Goal: Task Accomplishment & Management: Complete application form

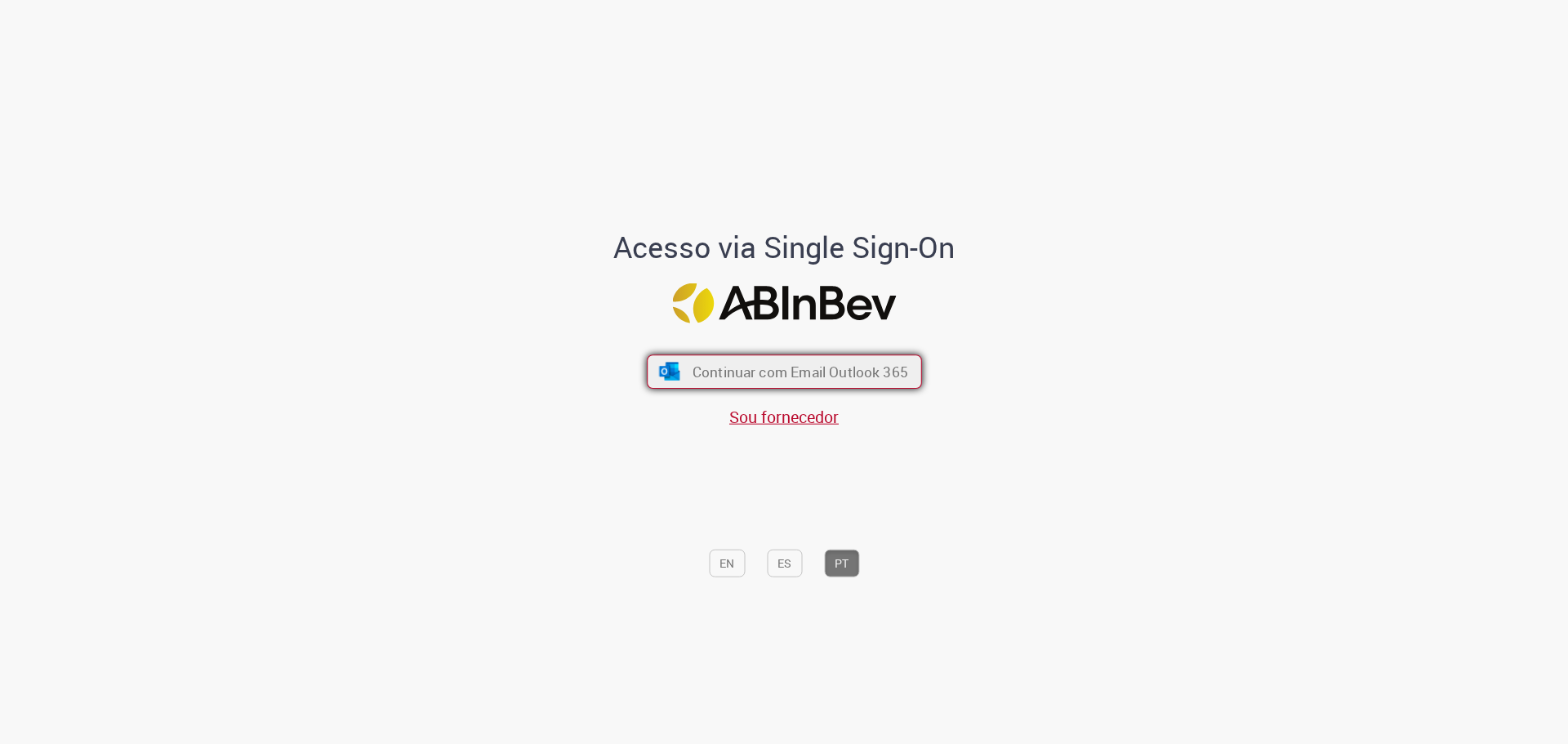
click at [698, 362] on span "Continuar com Email Outlook 365" at bounding box center [800, 371] width 216 height 18
click at [690, 359] on button "Continuar com Email Outlook 365" at bounding box center [784, 371] width 275 height 34
